Goal: Information Seeking & Learning: Learn about a topic

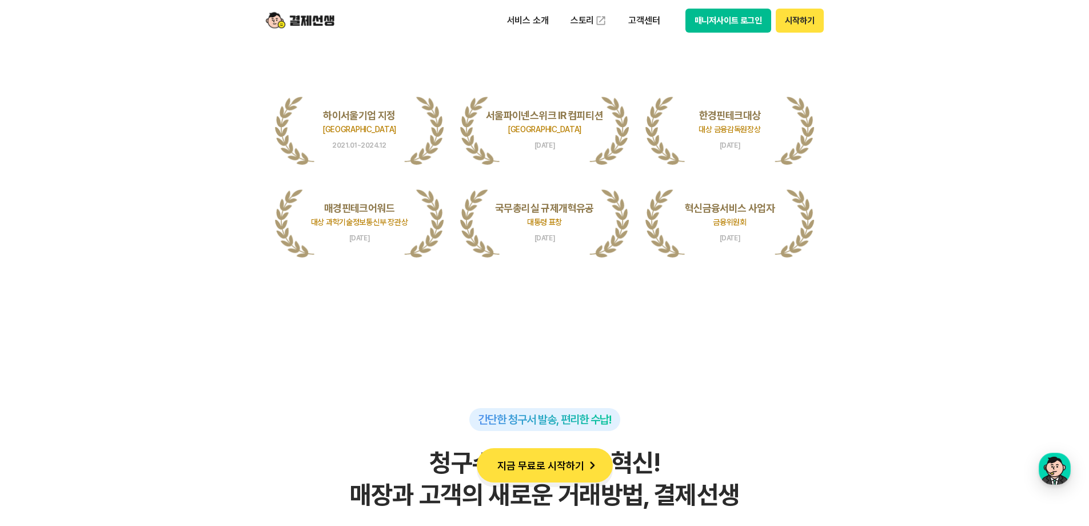
scroll to position [2173, 0]
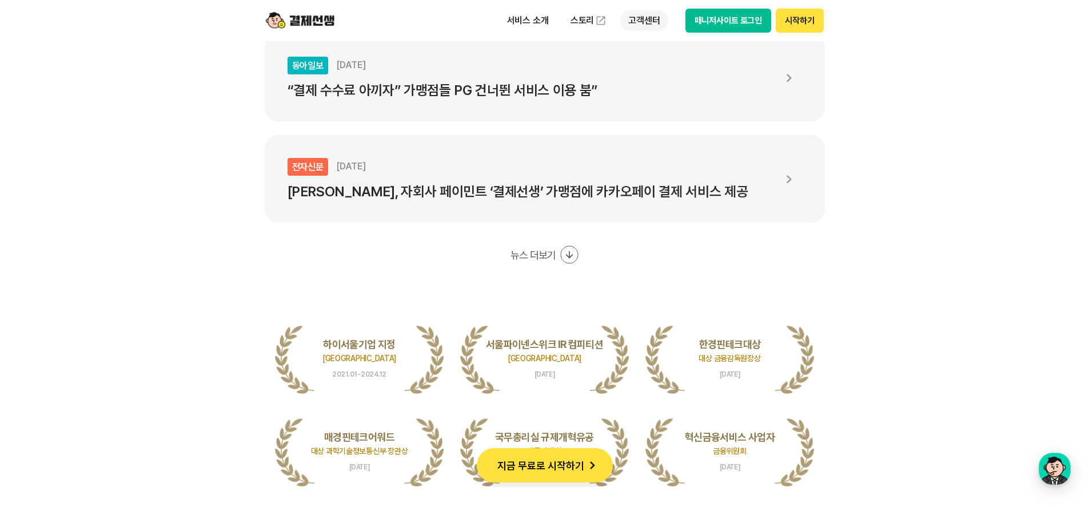
click at [637, 12] on p "고객센터" at bounding box center [643, 20] width 47 height 21
click at [654, 61] on link "자주 묻는 질문" at bounding box center [668, 67] width 96 height 23
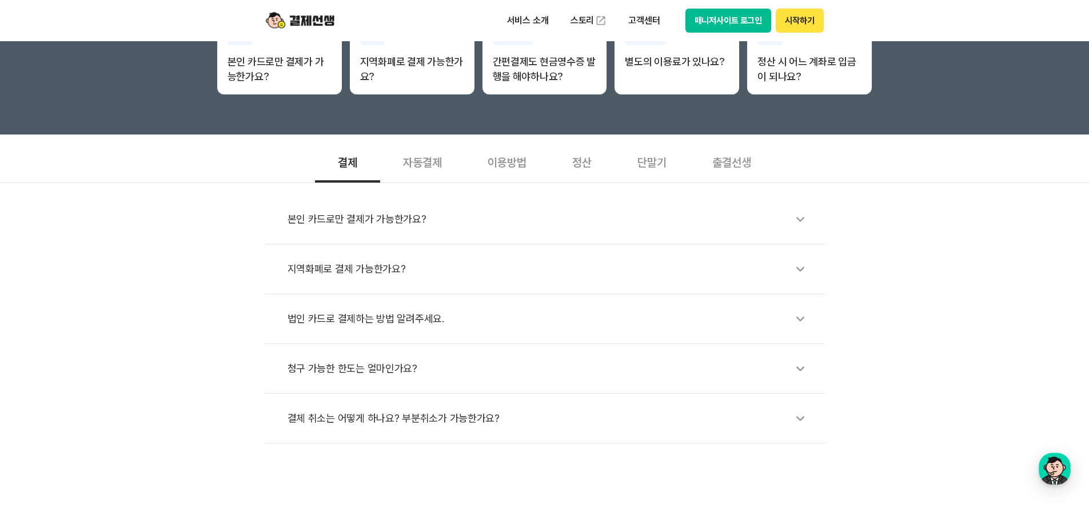
scroll to position [229, 0]
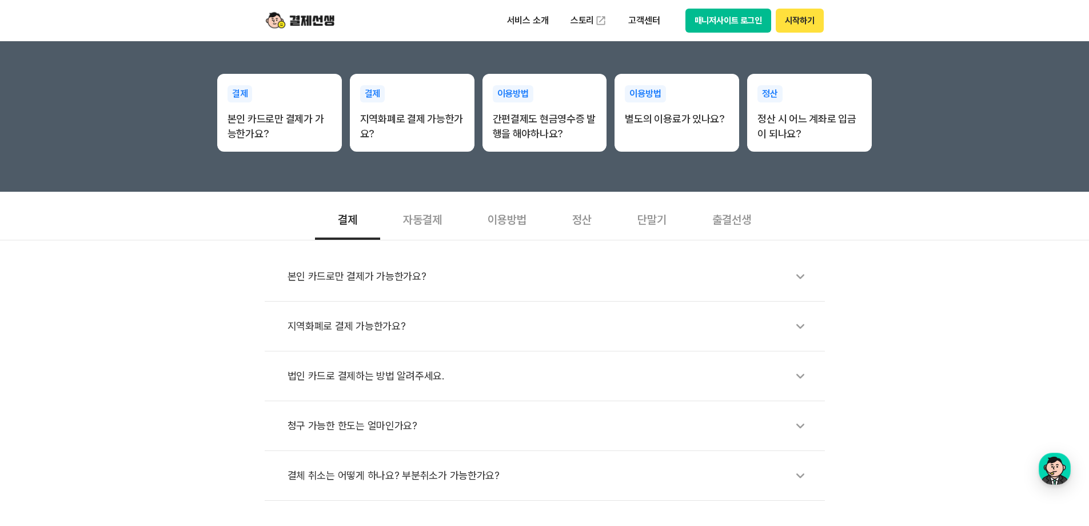
click at [424, 221] on div "자동결제" at bounding box center [422, 218] width 85 height 42
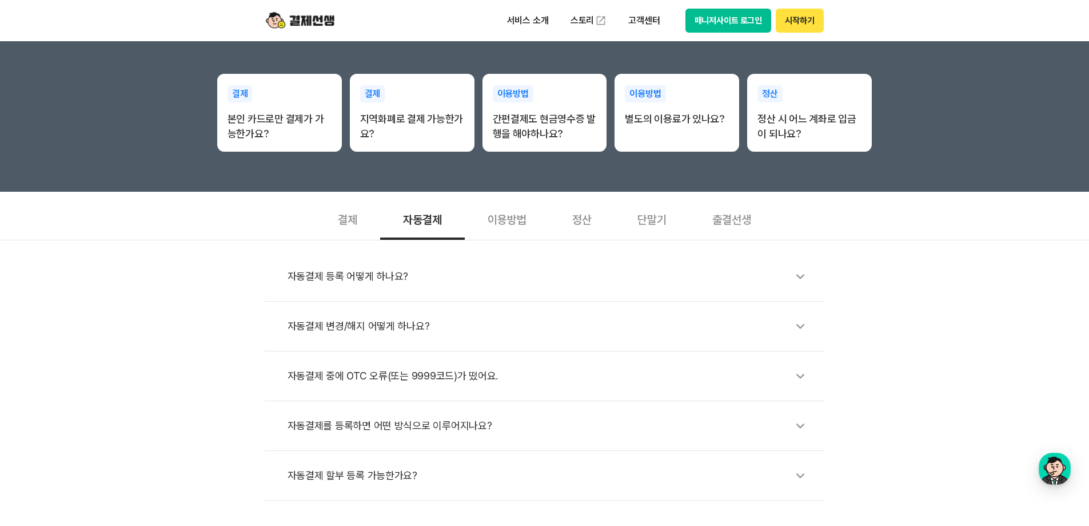
scroll to position [286, 0]
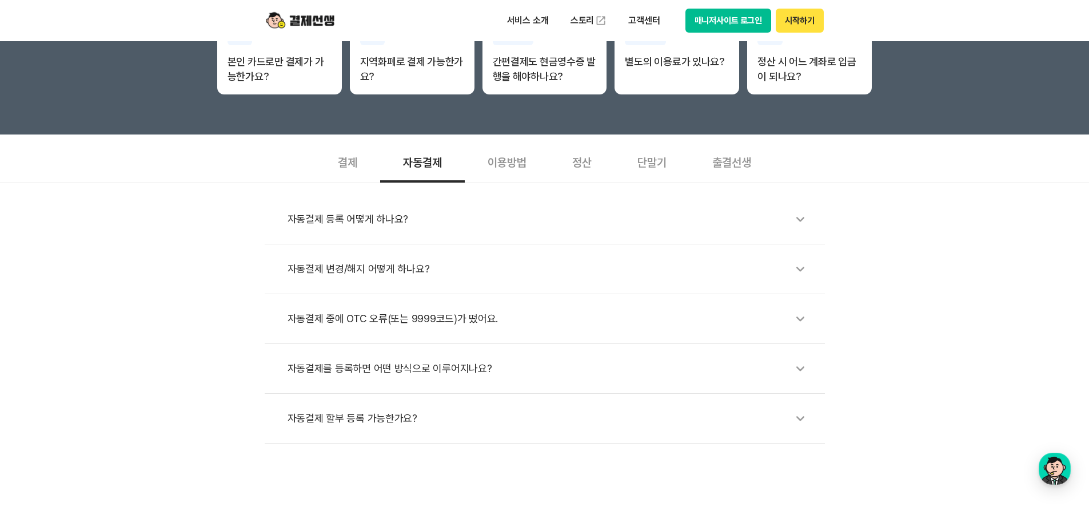
click at [514, 158] on div "이용방법" at bounding box center [507, 161] width 85 height 42
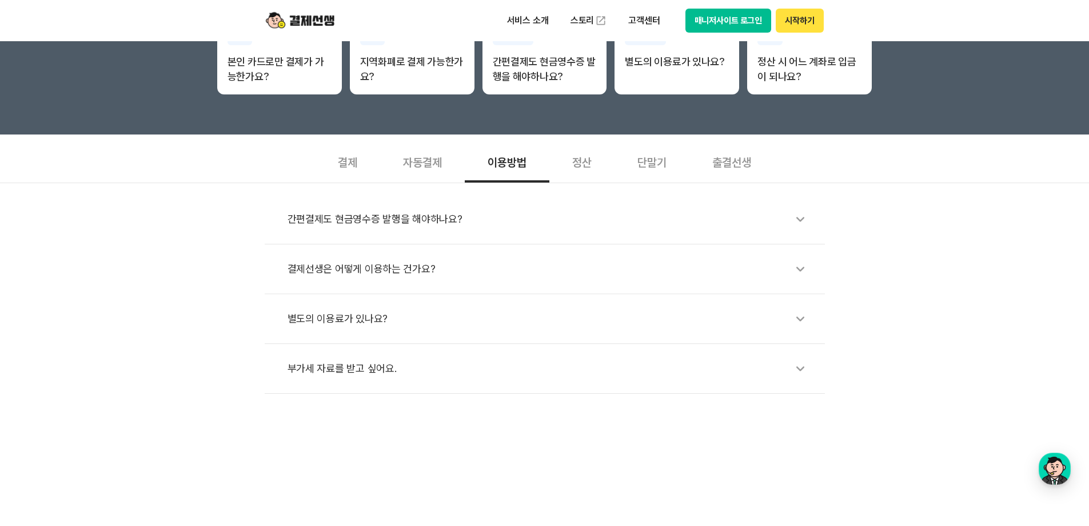
click at [516, 258] on div "결제선생은 어떻게 이용하는 건가요?" at bounding box center [551, 269] width 526 height 26
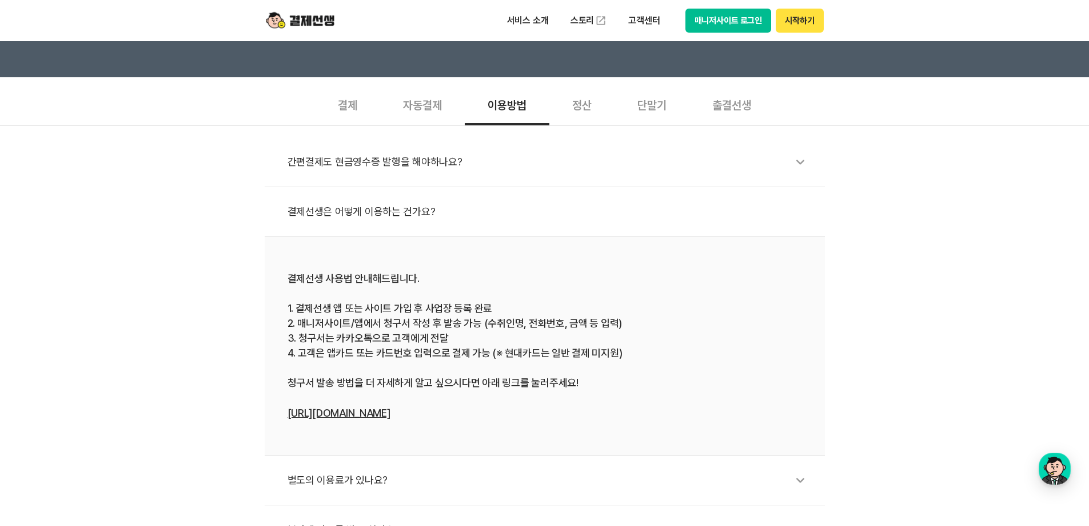
scroll to position [229, 0]
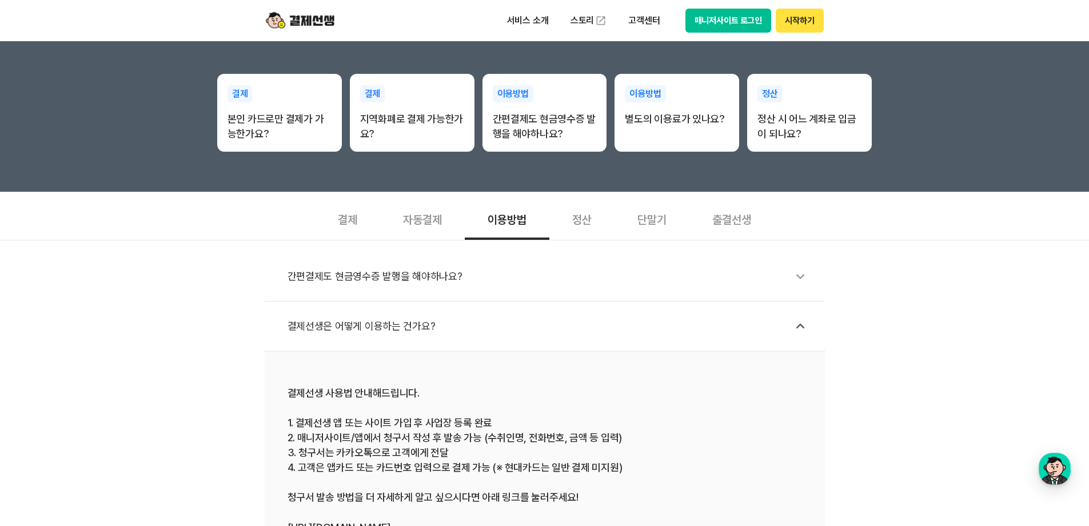
click at [578, 222] on div "정산" at bounding box center [582, 218] width 65 height 42
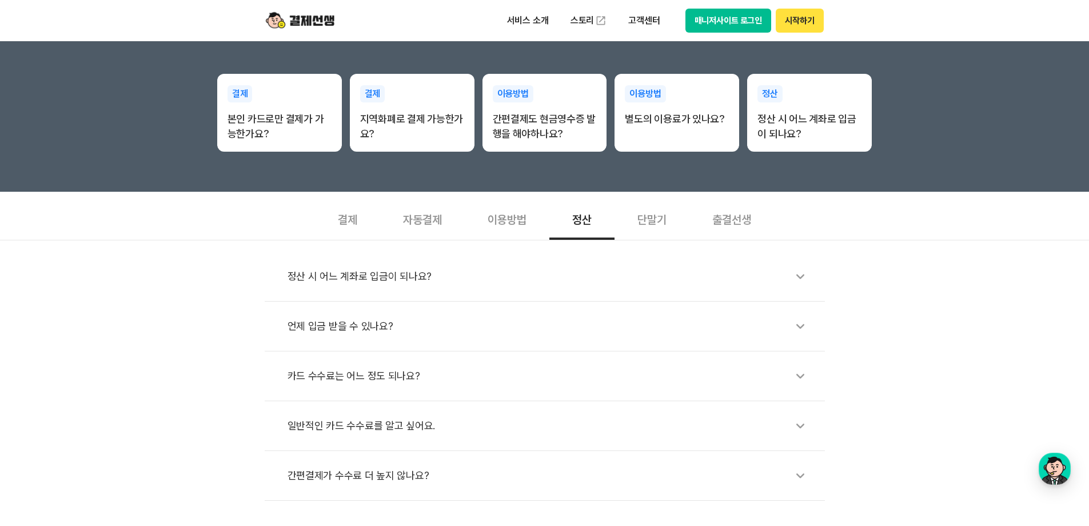
scroll to position [286, 0]
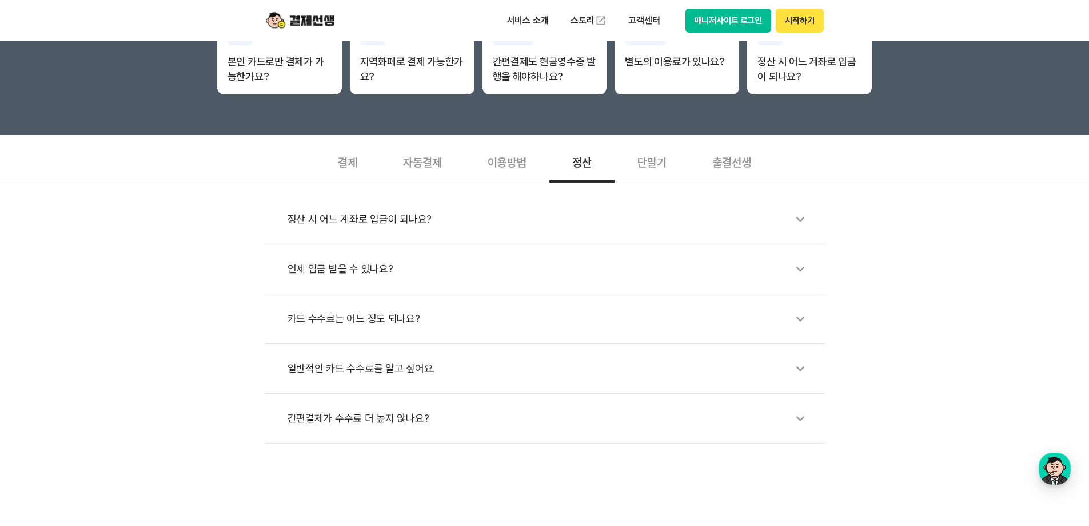
click at [666, 162] on div "단말기" at bounding box center [652, 161] width 75 height 42
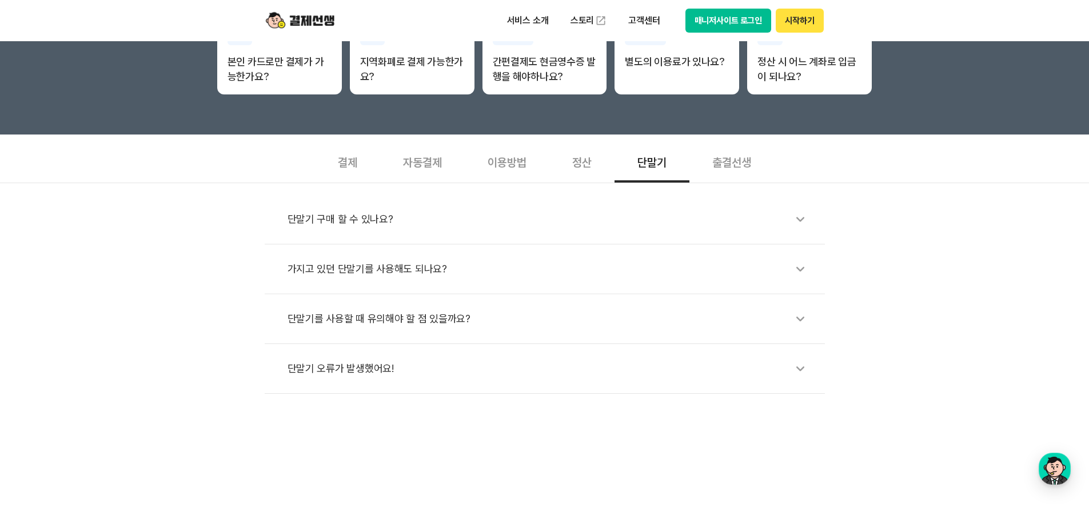
click at [738, 166] on div "출결선생" at bounding box center [732, 161] width 85 height 42
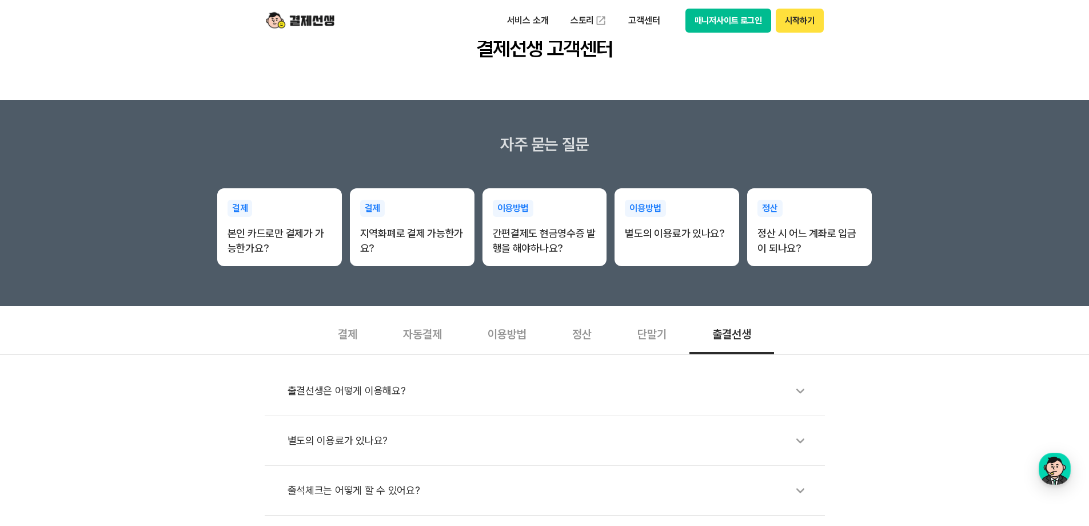
scroll to position [0, 0]
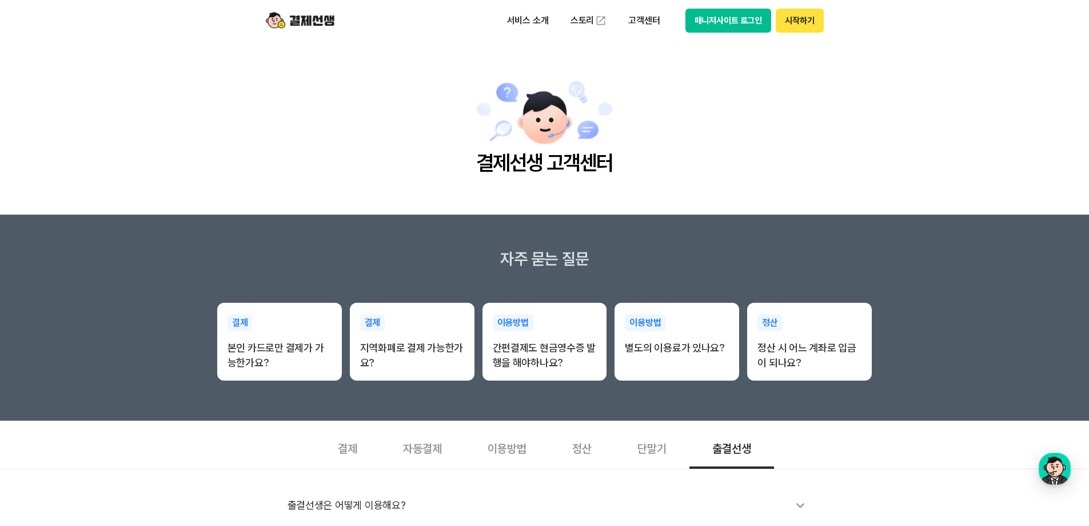
scroll to position [2173, 0]
